Goal: Book appointment/travel/reservation

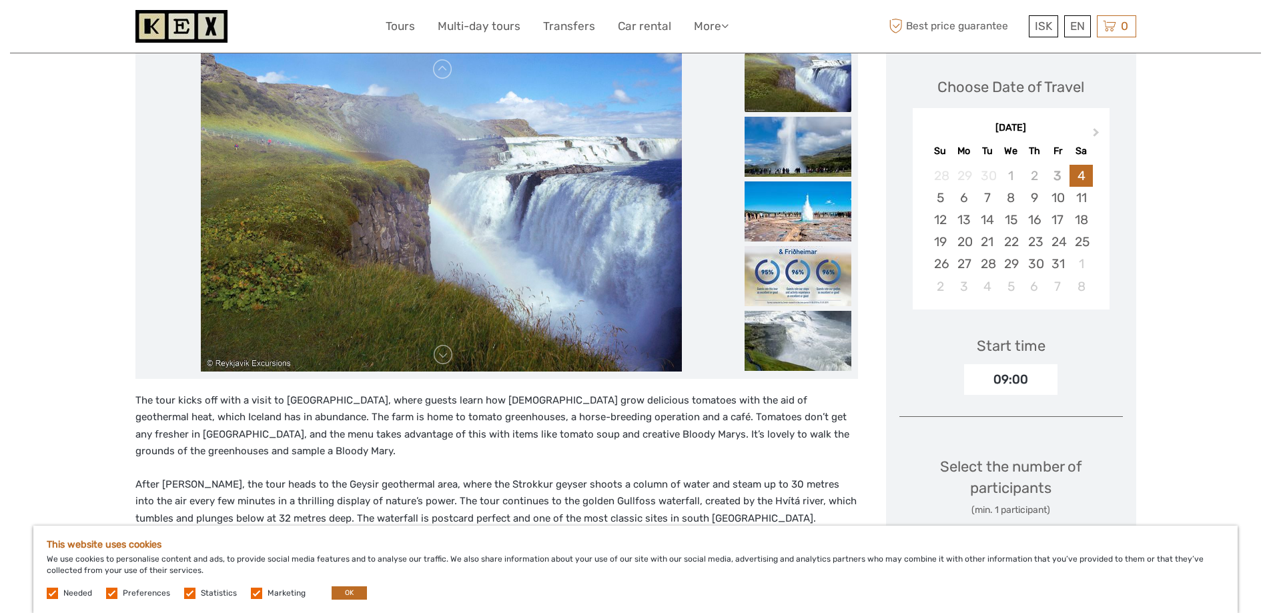
scroll to position [200, 0]
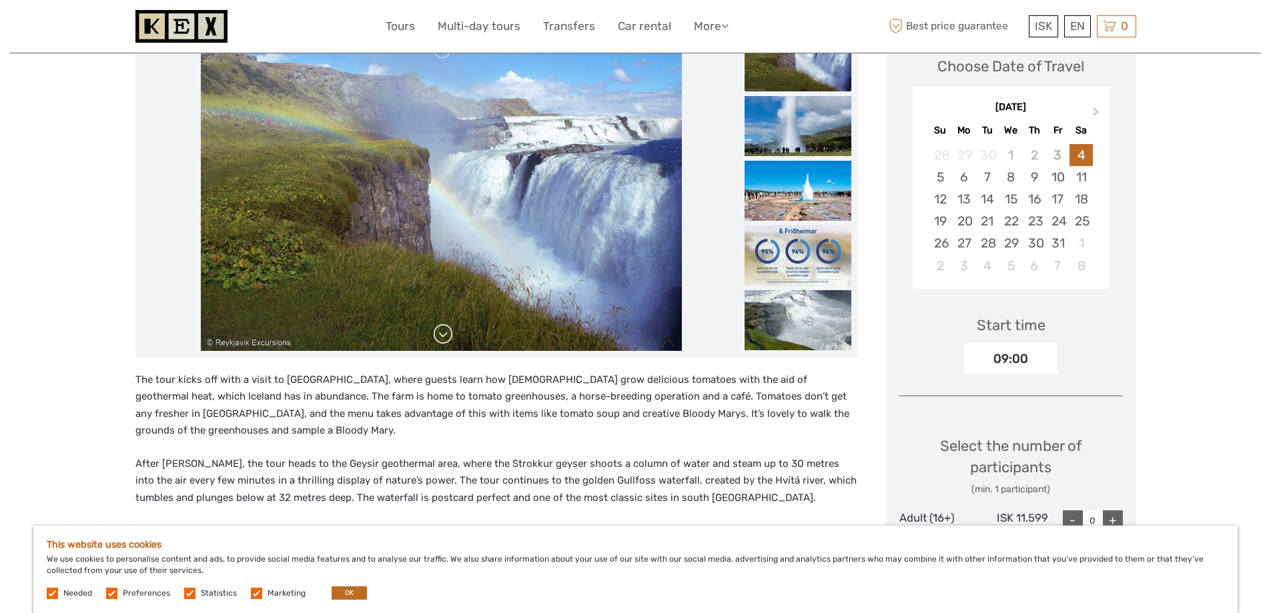
click at [444, 335] on link at bounding box center [442, 334] width 21 height 21
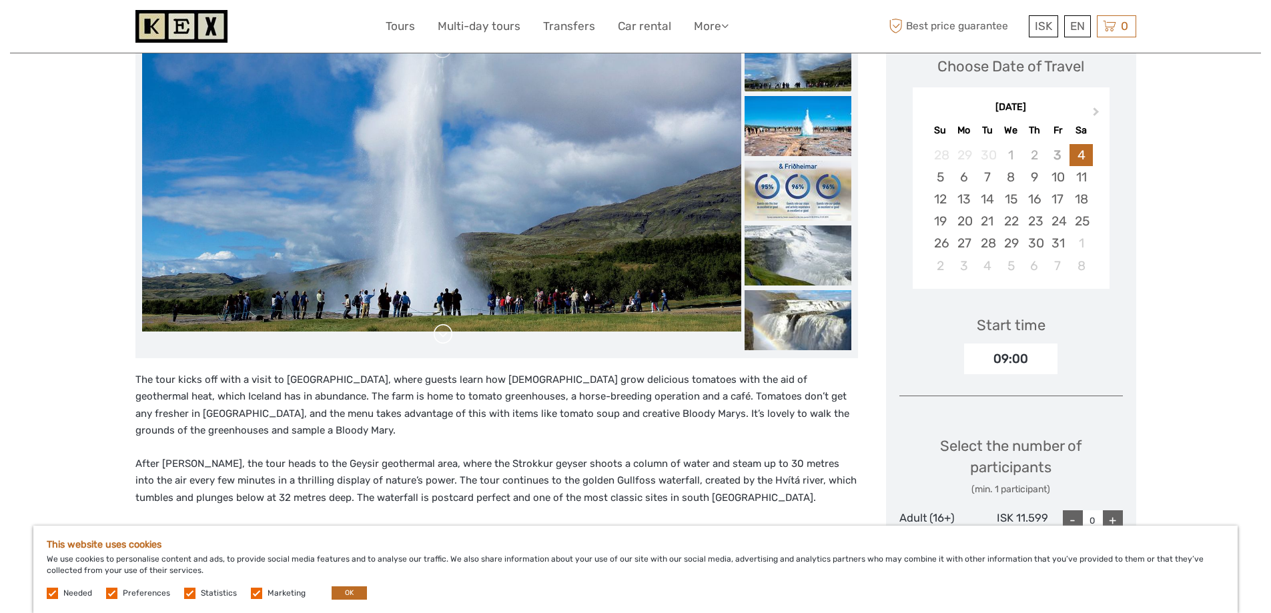
click at [444, 335] on link at bounding box center [442, 334] width 21 height 21
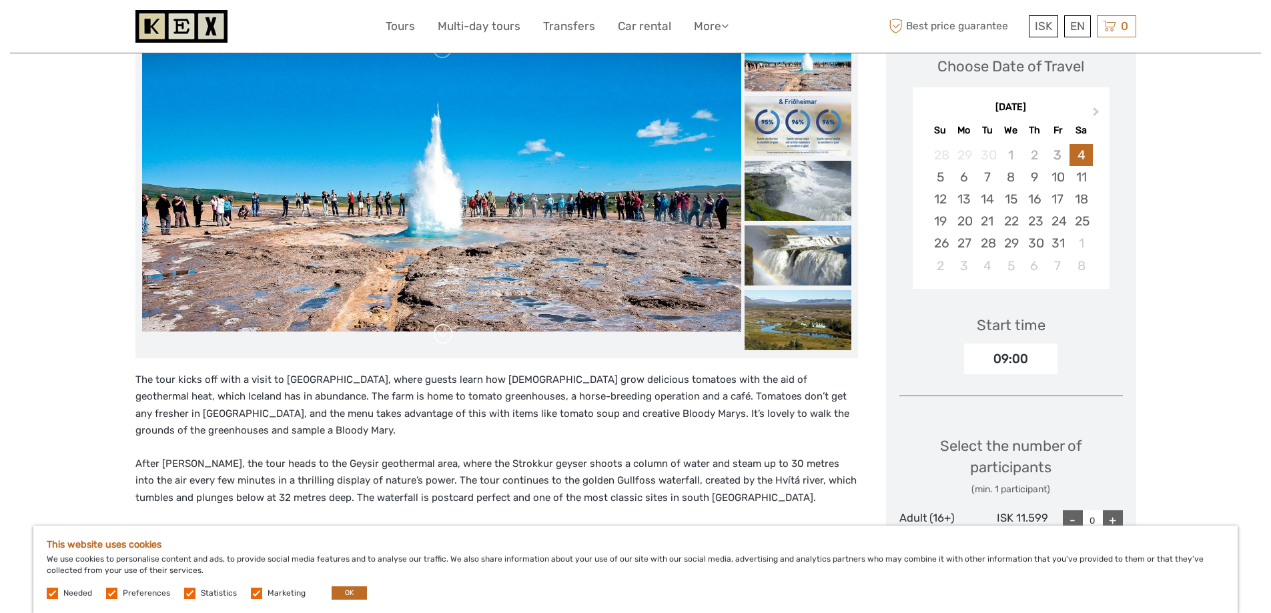
click at [444, 335] on link at bounding box center [442, 334] width 21 height 21
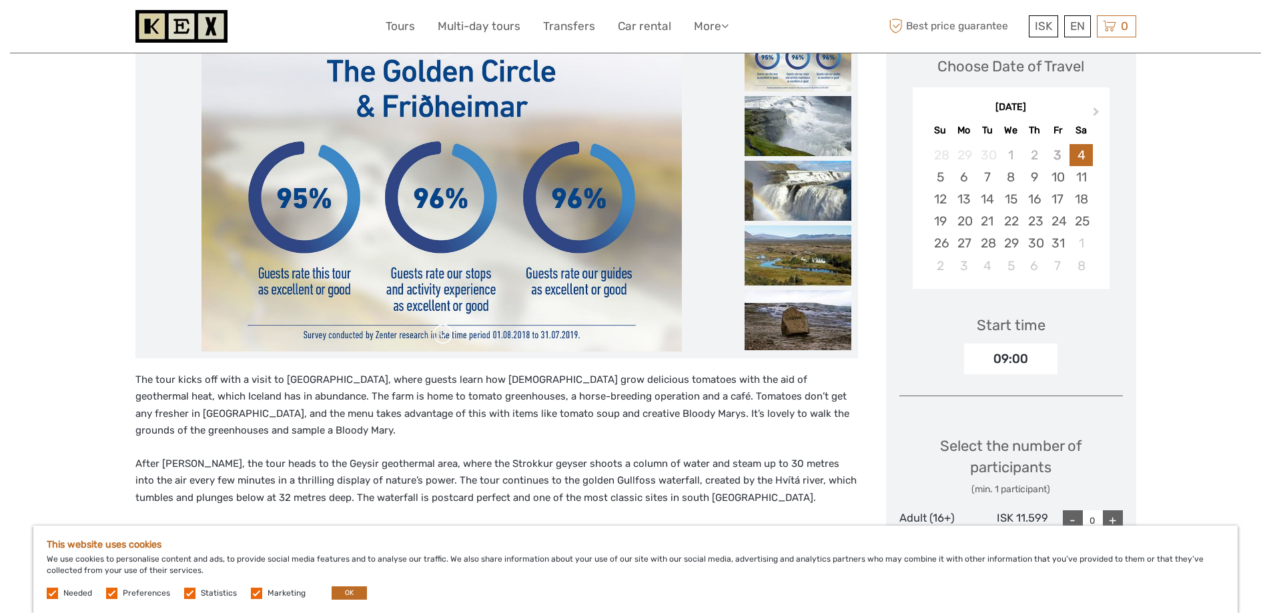
click at [444, 335] on link at bounding box center [442, 334] width 21 height 21
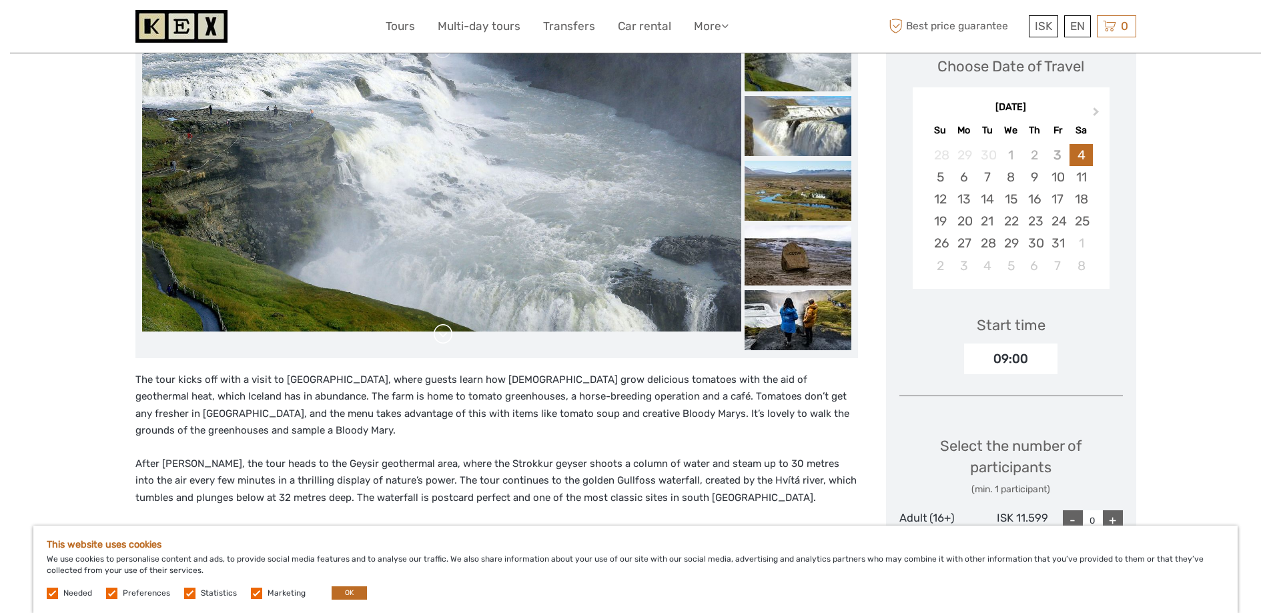
click at [444, 335] on link at bounding box center [442, 334] width 21 height 21
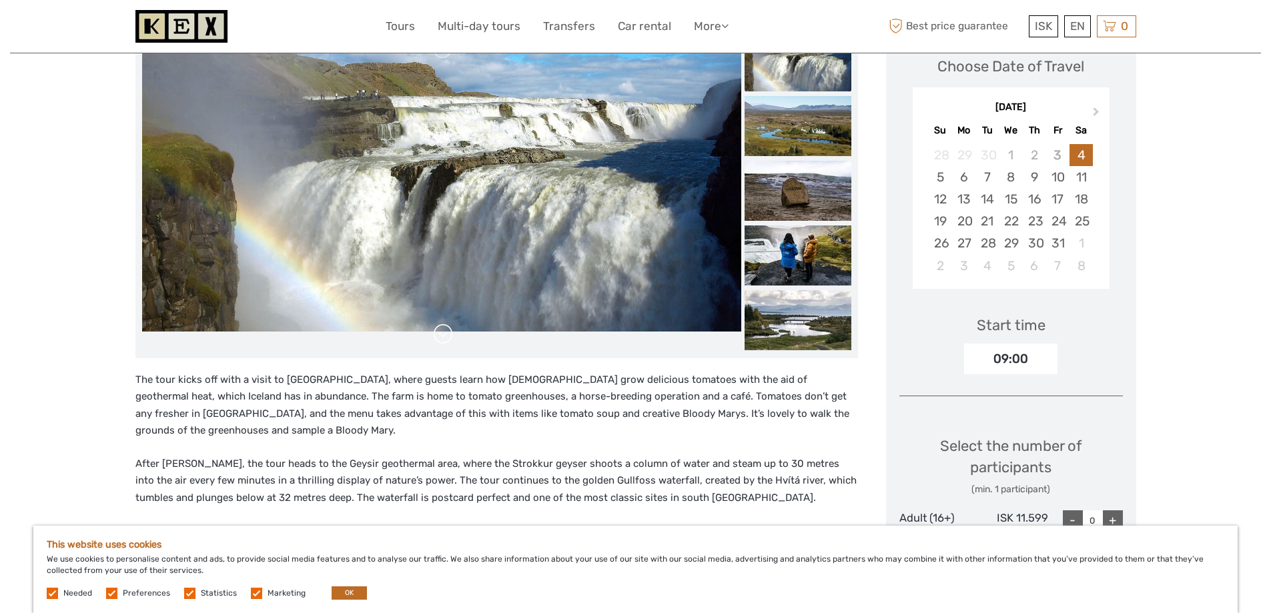
click at [444, 335] on link at bounding box center [442, 334] width 21 height 21
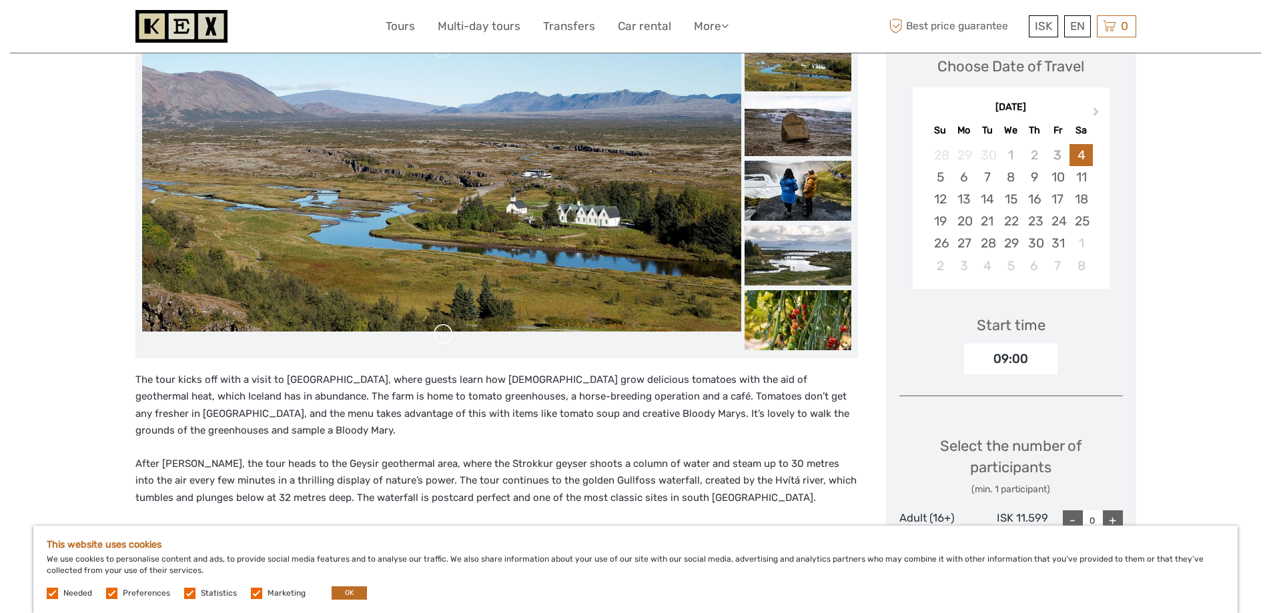
click at [444, 335] on link at bounding box center [442, 334] width 21 height 21
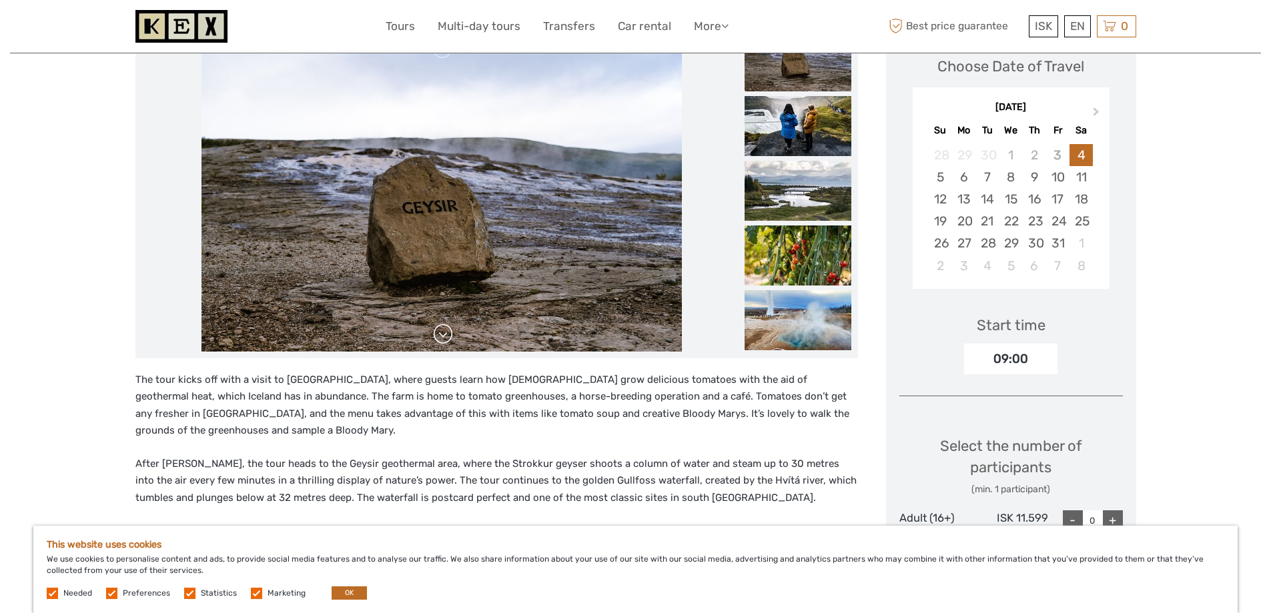
click at [444, 335] on link at bounding box center [442, 334] width 21 height 21
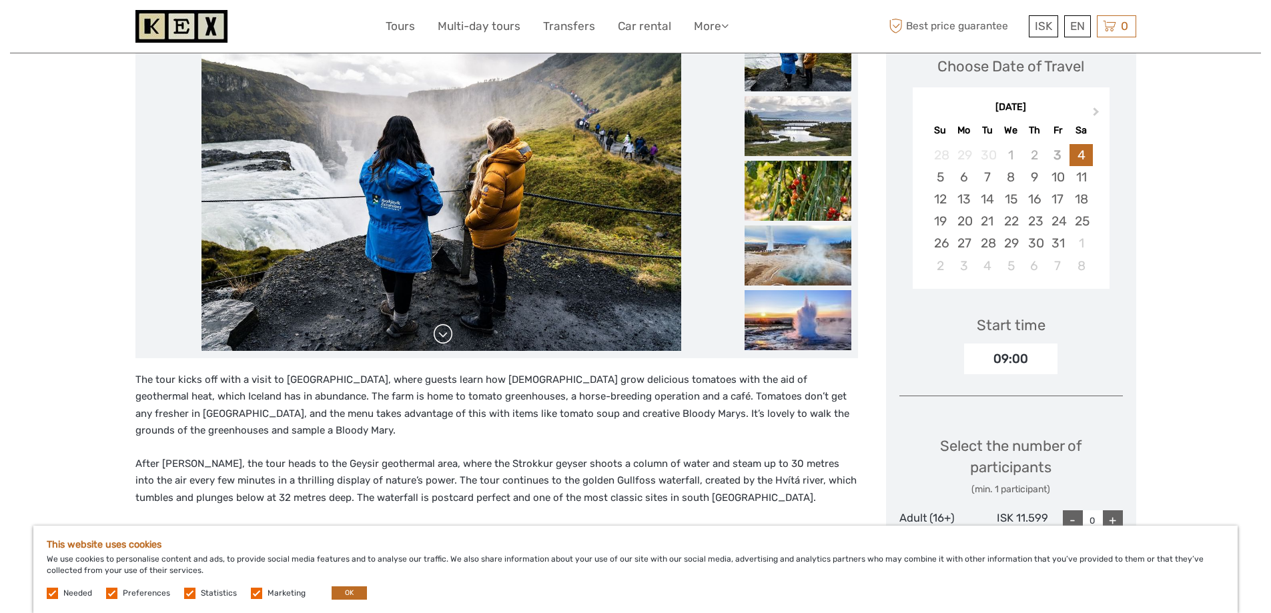
click at [444, 335] on link at bounding box center [442, 334] width 21 height 21
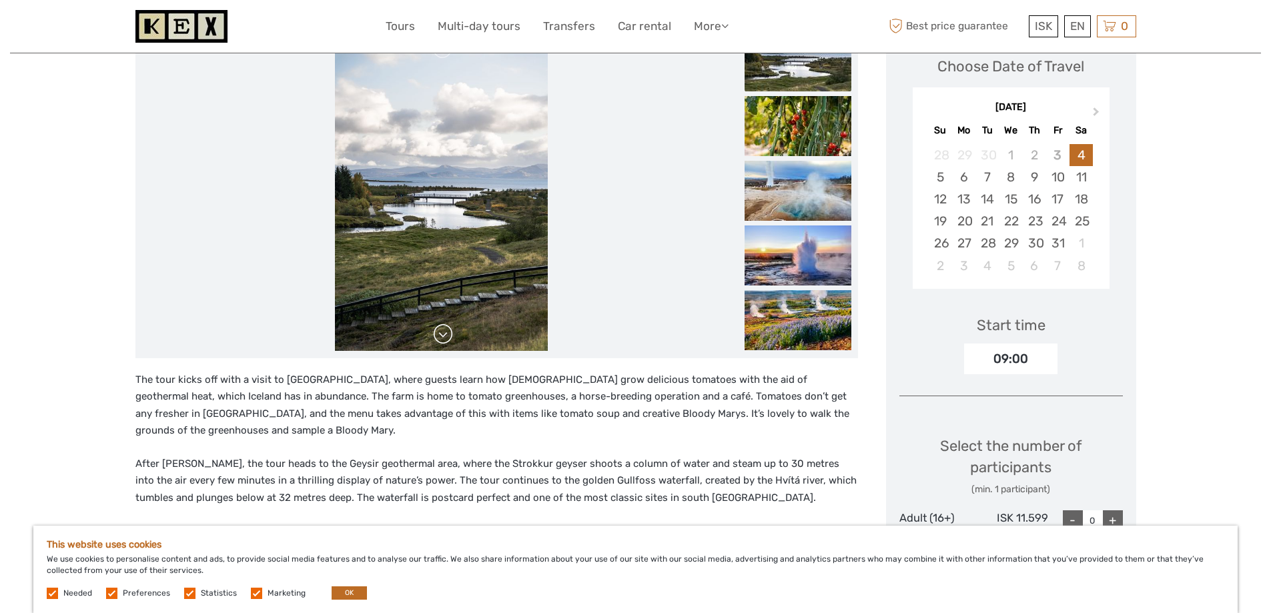
click at [444, 335] on link at bounding box center [442, 334] width 21 height 21
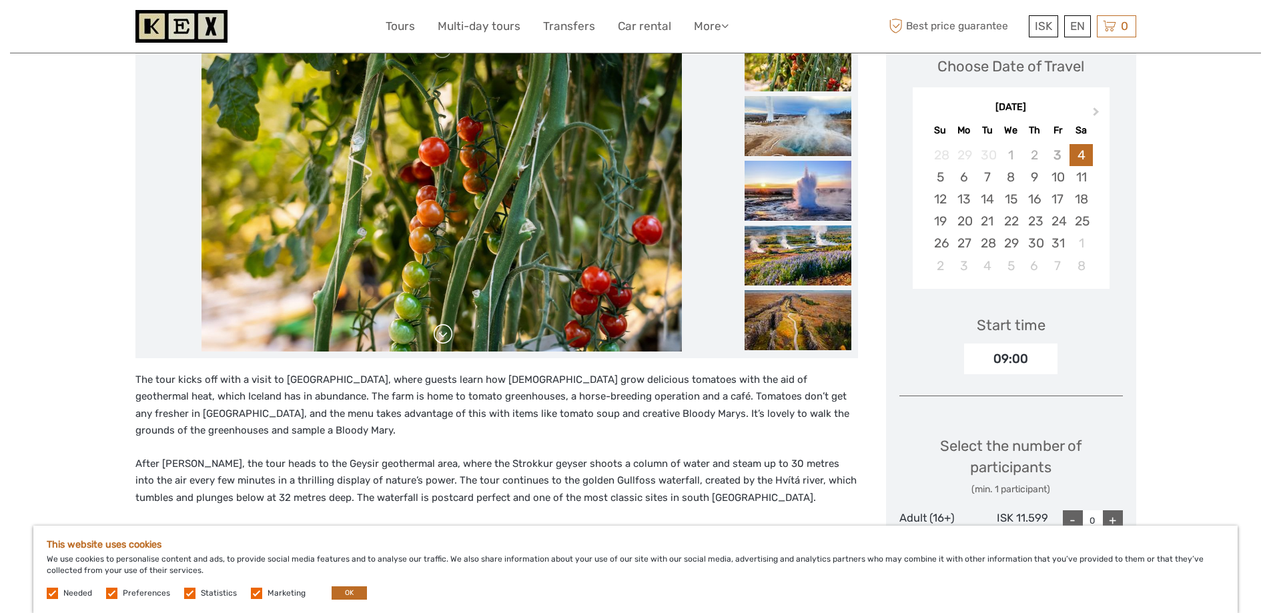
click at [444, 335] on link at bounding box center [442, 334] width 21 height 21
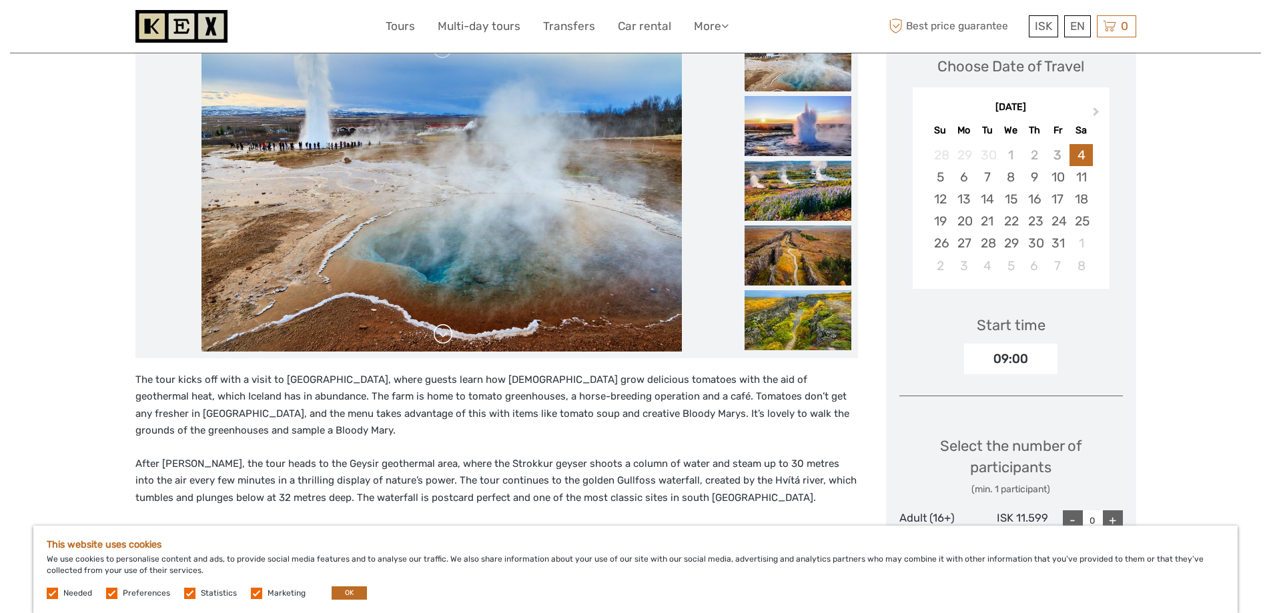
click at [444, 335] on link at bounding box center [442, 334] width 21 height 21
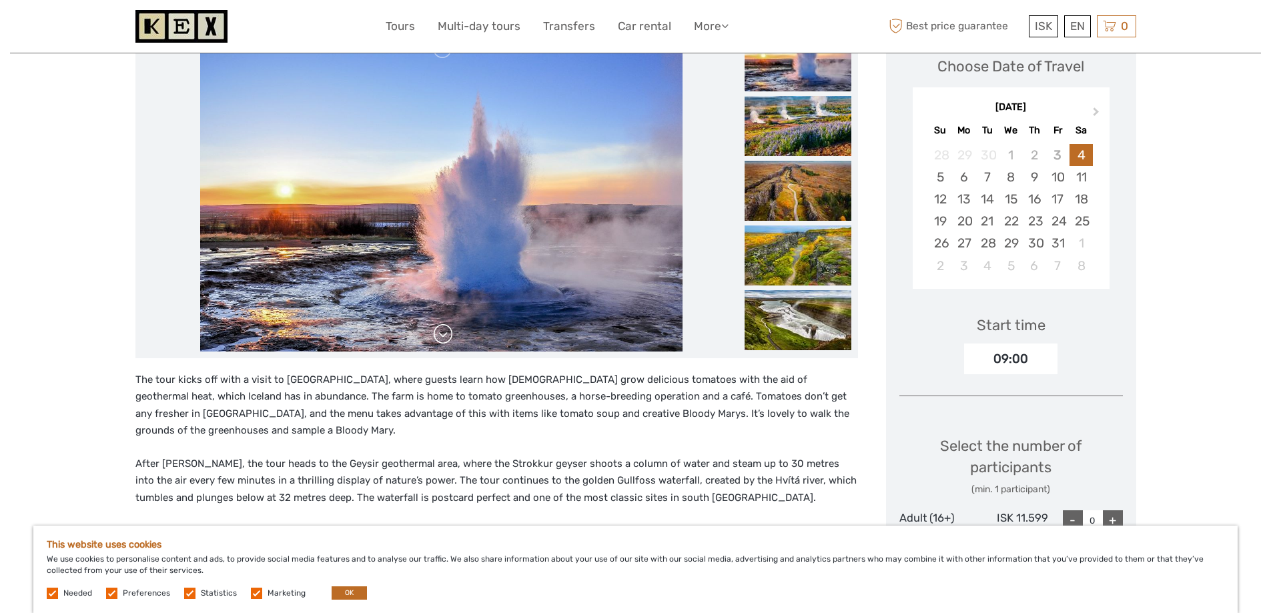
click at [444, 335] on link at bounding box center [442, 334] width 21 height 21
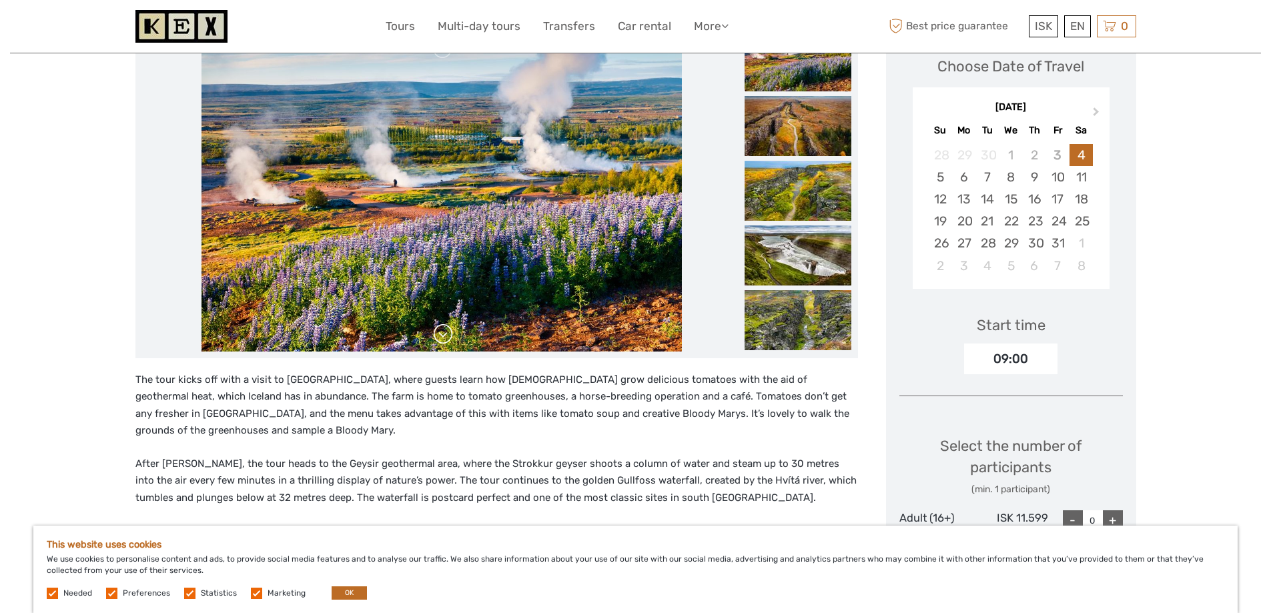
click at [444, 335] on link at bounding box center [442, 334] width 21 height 21
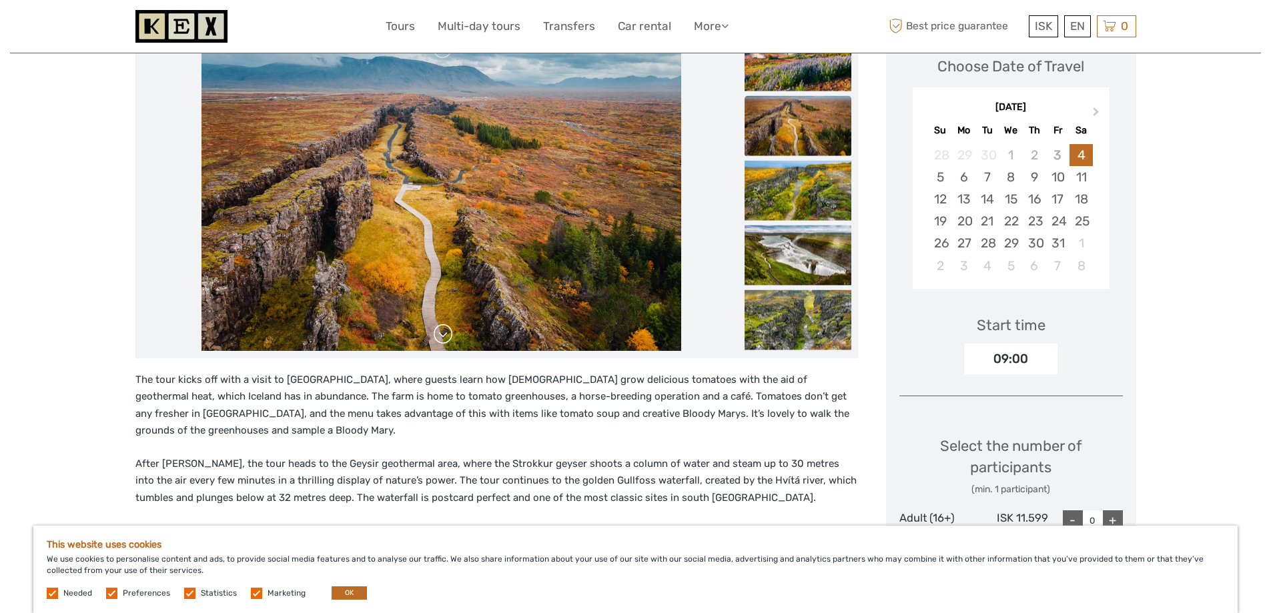
click at [444, 335] on link at bounding box center [442, 334] width 21 height 21
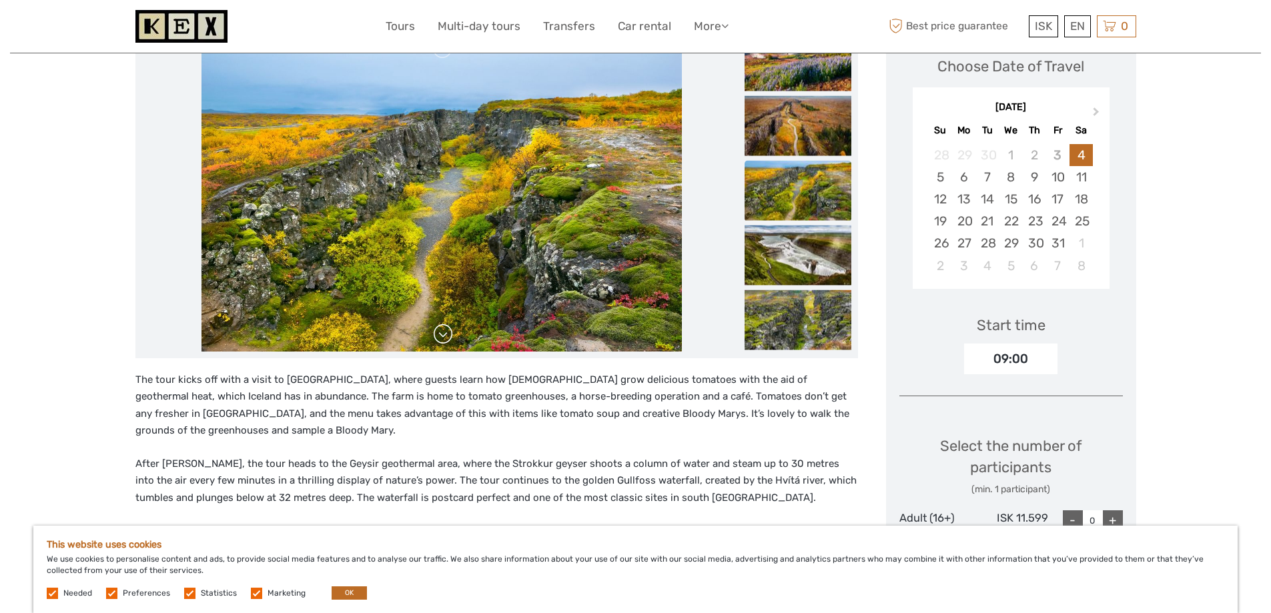
click at [444, 335] on link at bounding box center [442, 334] width 21 height 21
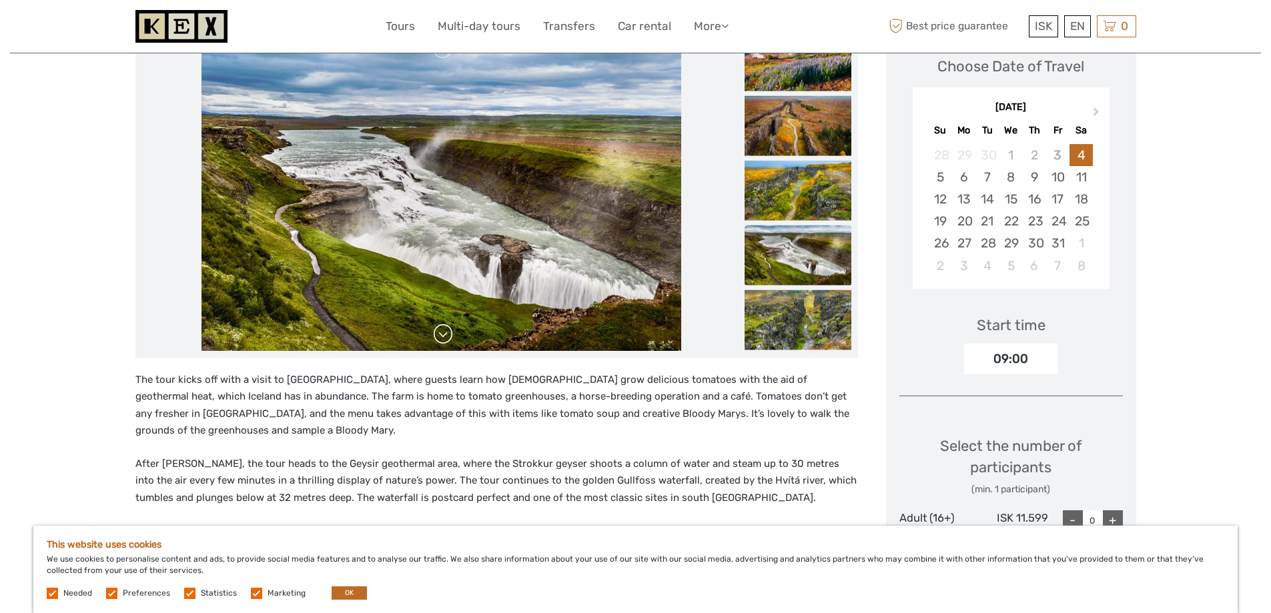
click at [444, 335] on link at bounding box center [442, 334] width 21 height 21
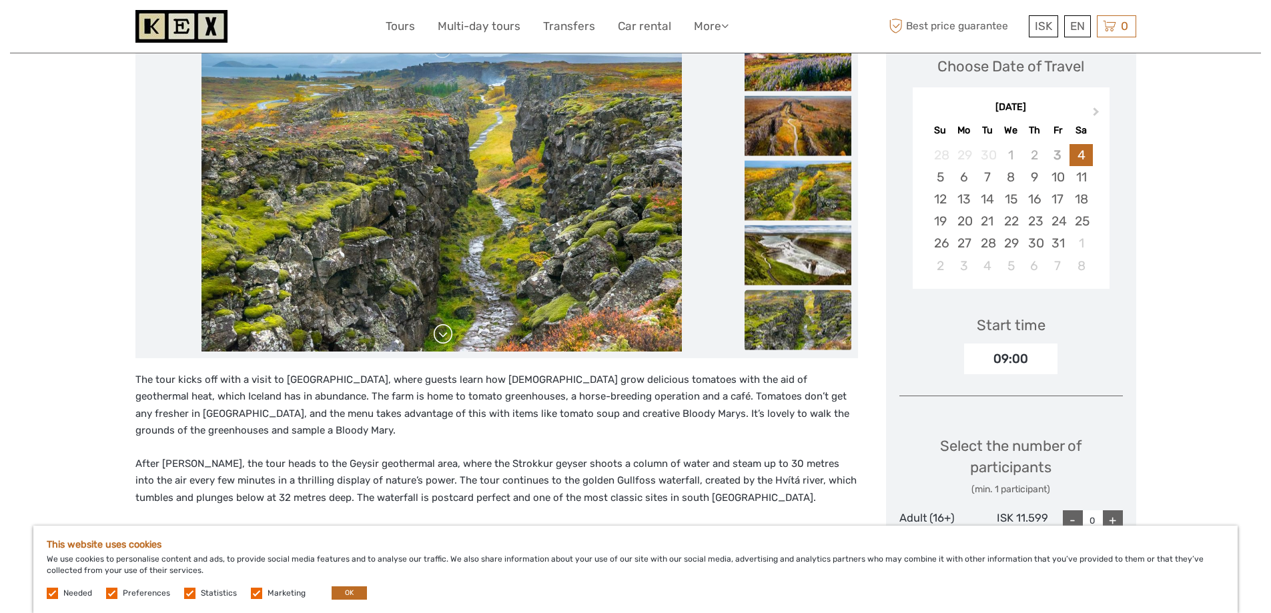
click at [444, 335] on link at bounding box center [442, 334] width 21 height 21
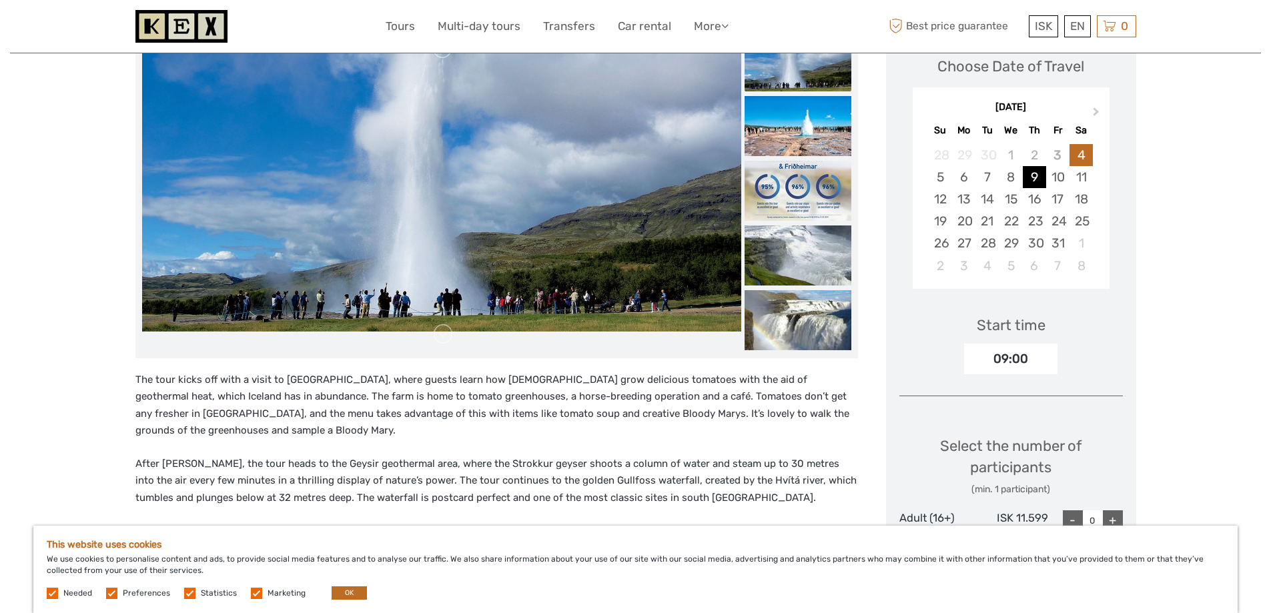
click at [1036, 177] on div "9" at bounding box center [1034, 177] width 23 height 22
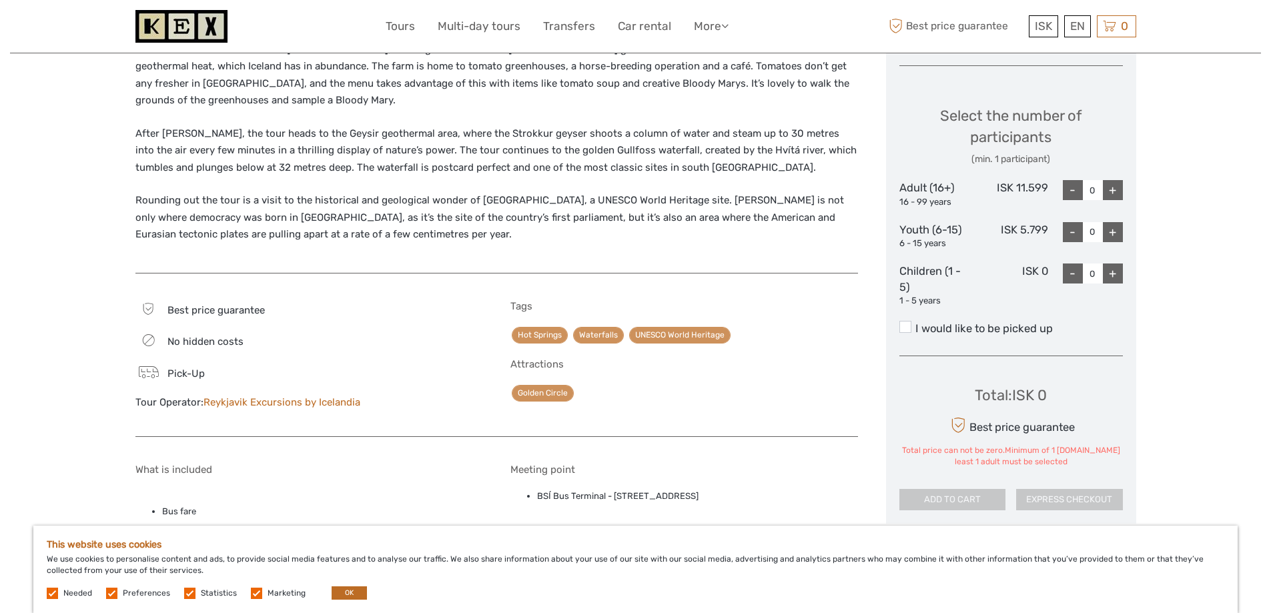
scroll to position [534, 0]
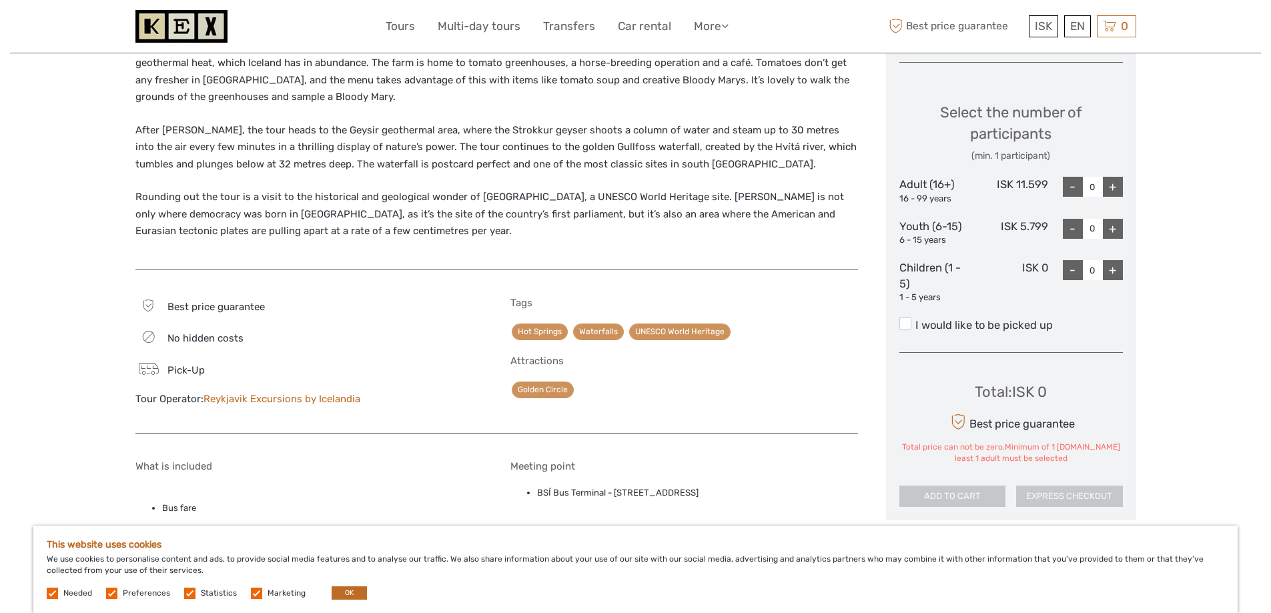
click at [1114, 182] on div "+" at bounding box center [1113, 187] width 20 height 20
type input "1"
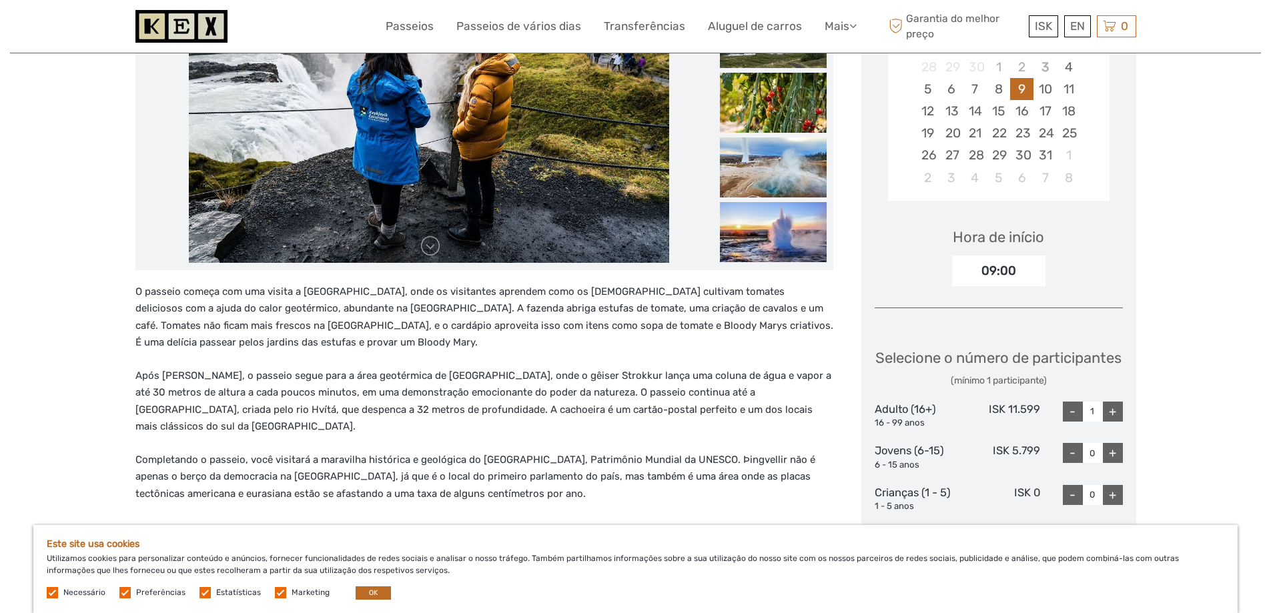
scroll to position [334, 0]
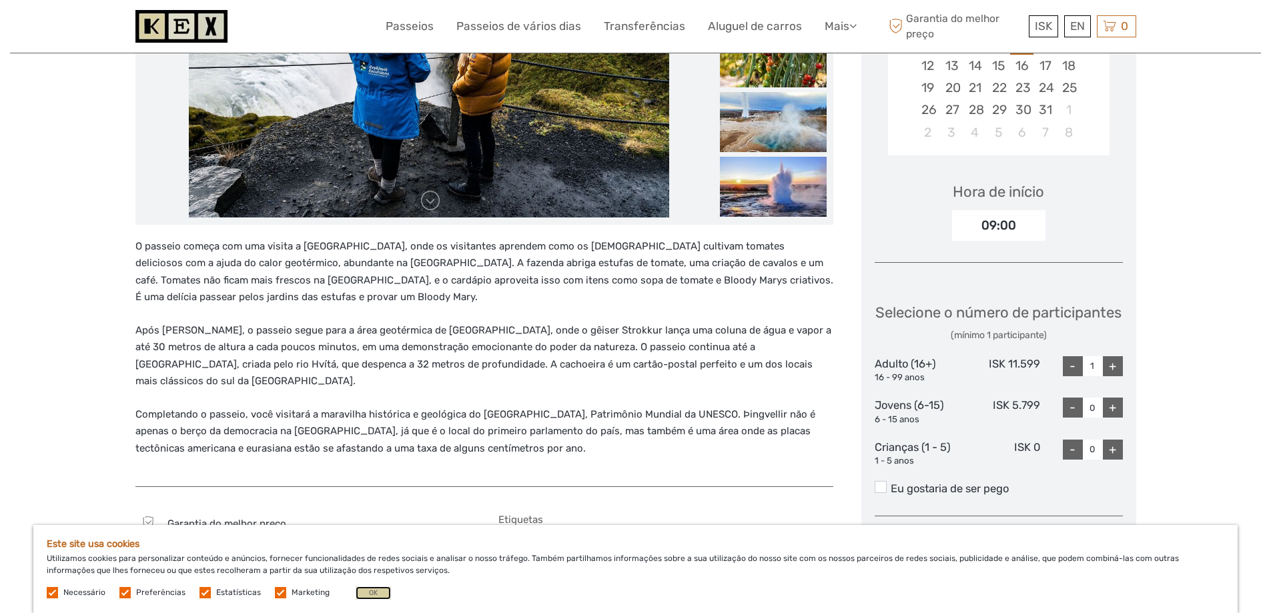
click at [369, 591] on font "OK" at bounding box center [373, 593] width 9 height 9
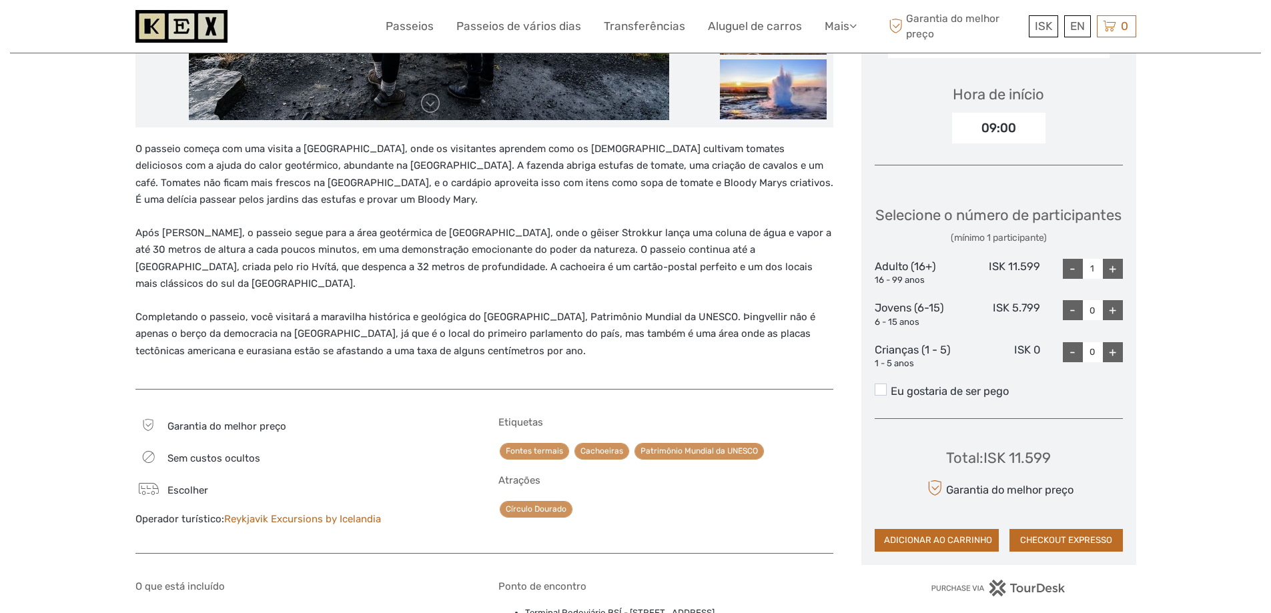
scroll to position [400, 0]
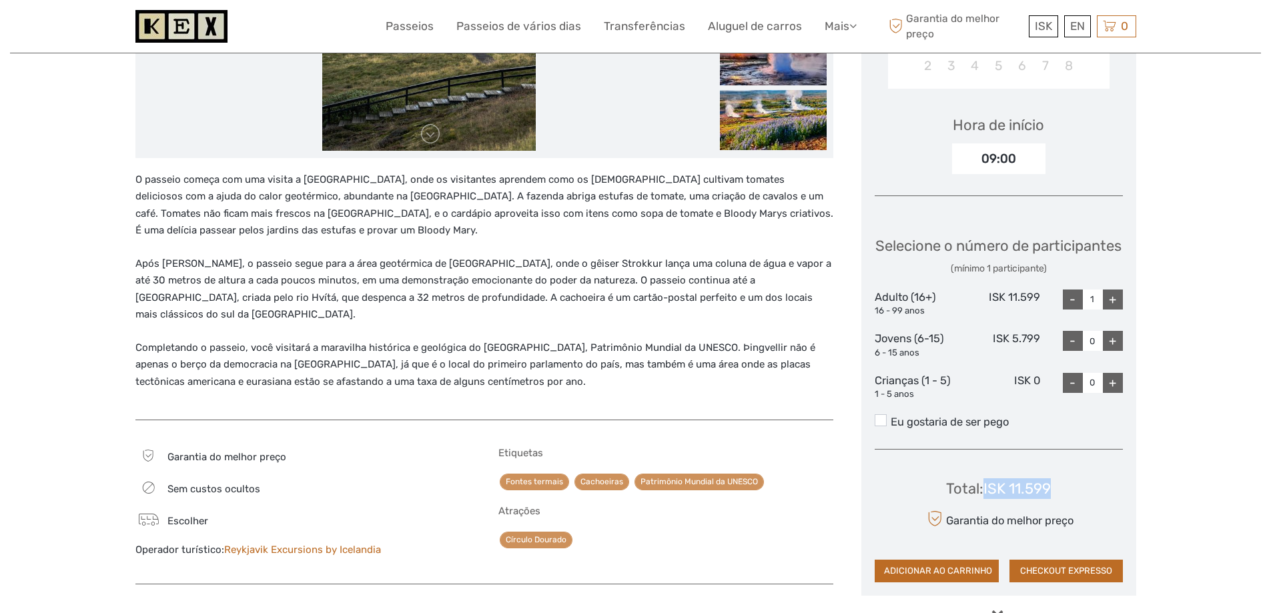
drag, startPoint x: 987, startPoint y: 514, endPoint x: 1055, endPoint y: 514, distance: 68.1
click at [1051, 498] on font "ISK 11.599" at bounding box center [1017, 489] width 67 height 18
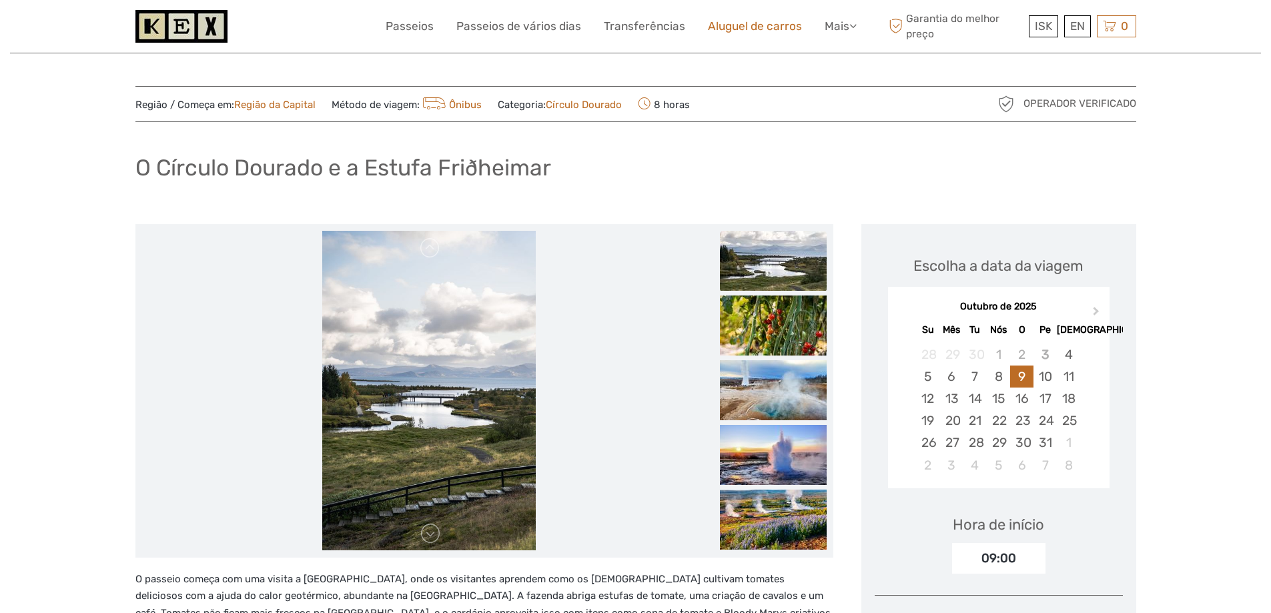
scroll to position [0, 0]
